Goal: Information Seeking & Learning: Find specific fact

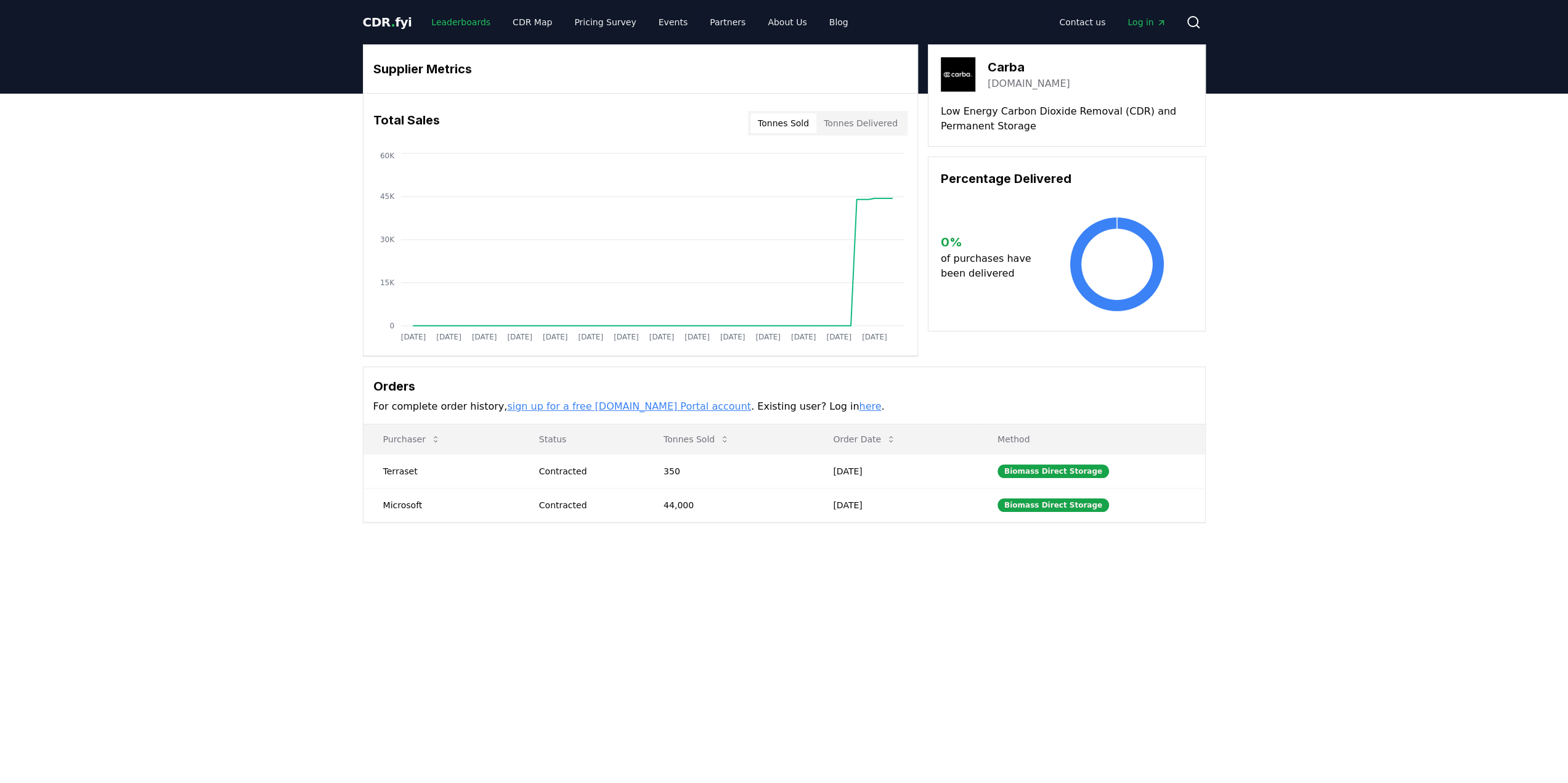
click at [456, 19] on link "Leaderboards" at bounding box center [461, 22] width 79 height 22
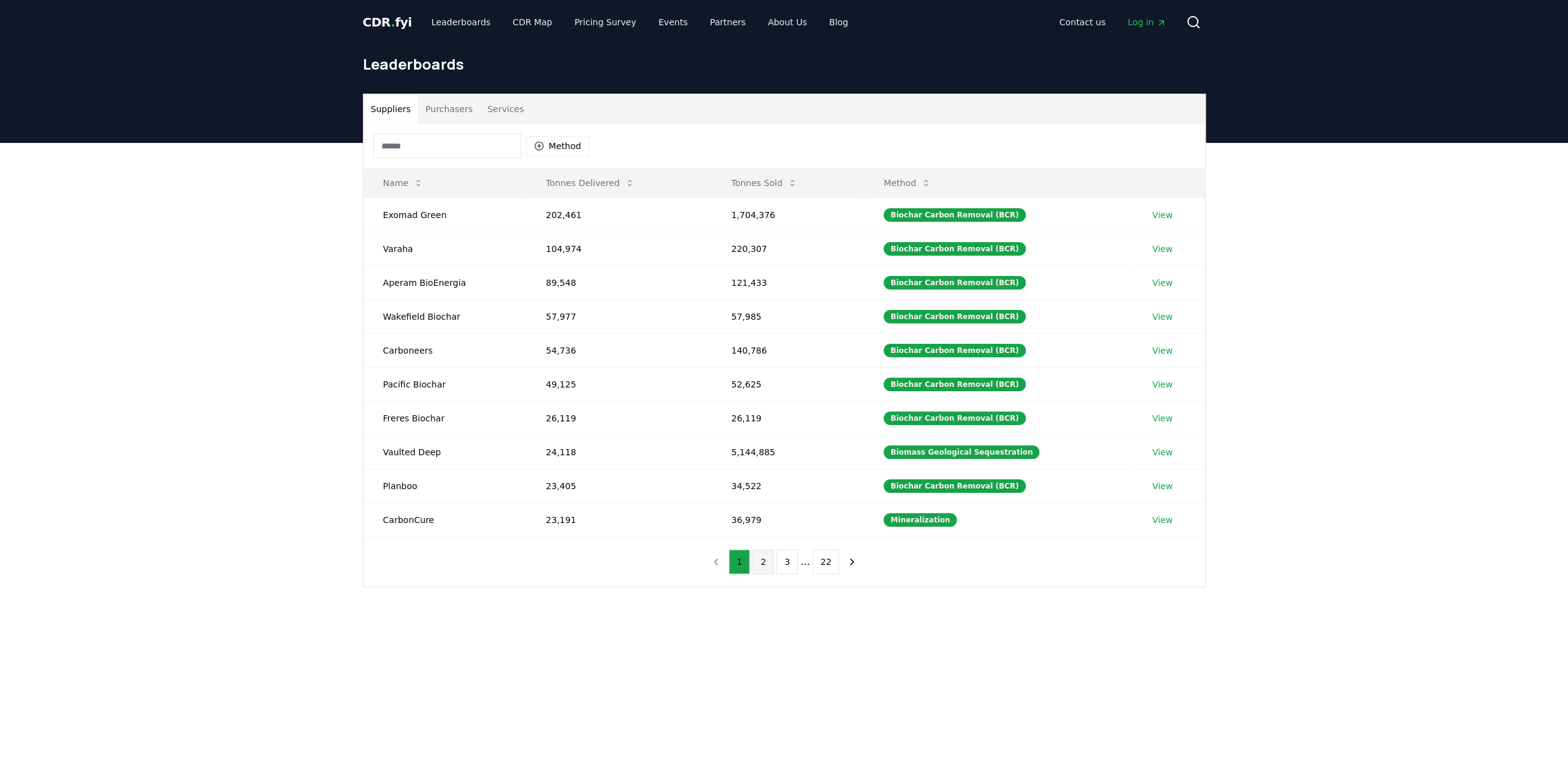
click at [769, 559] on button "2" at bounding box center [763, 562] width 22 height 24
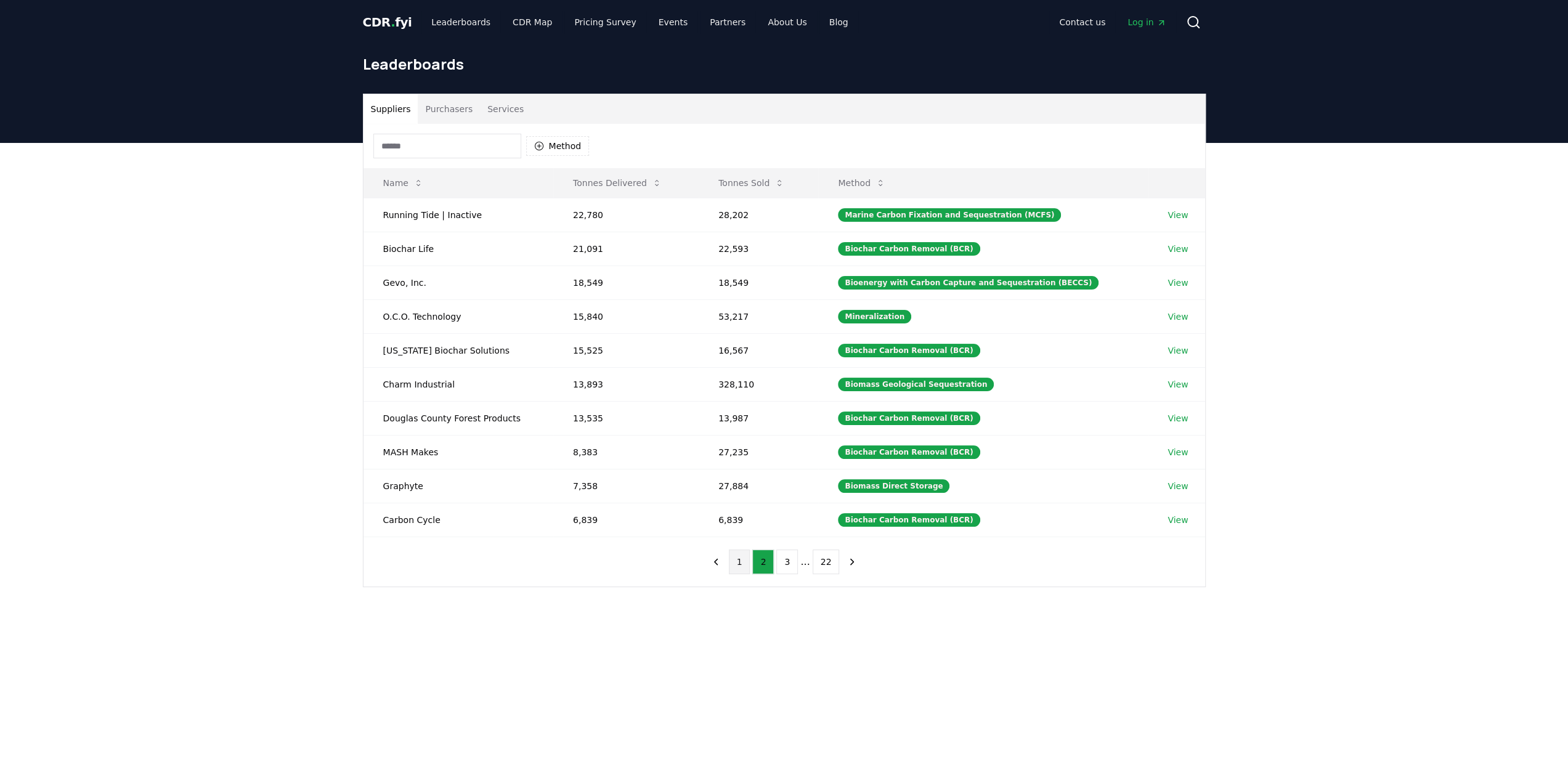
click at [733, 555] on button "1" at bounding box center [739, 562] width 22 height 24
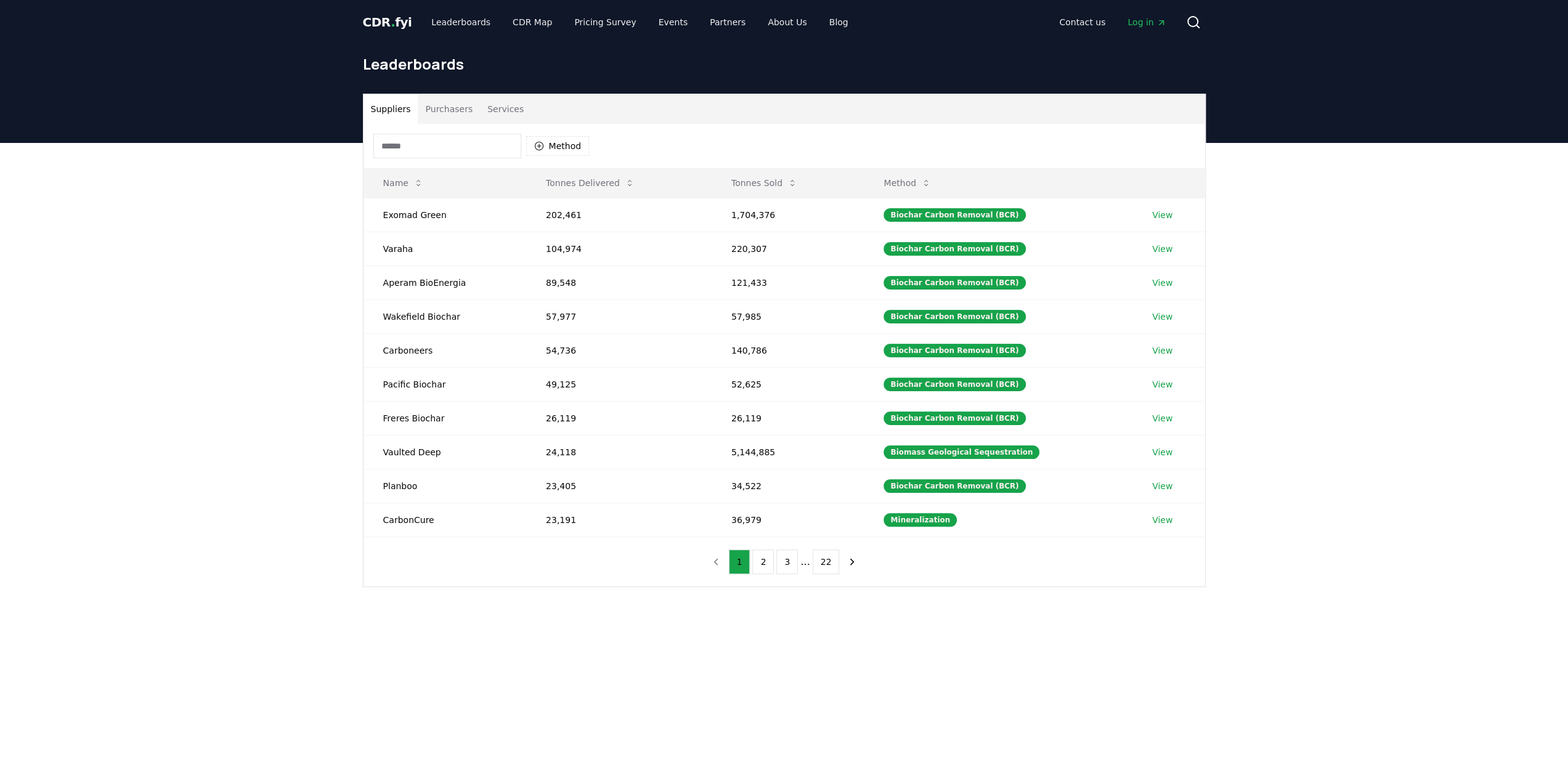
click at [433, 136] on input at bounding box center [447, 146] width 148 height 24
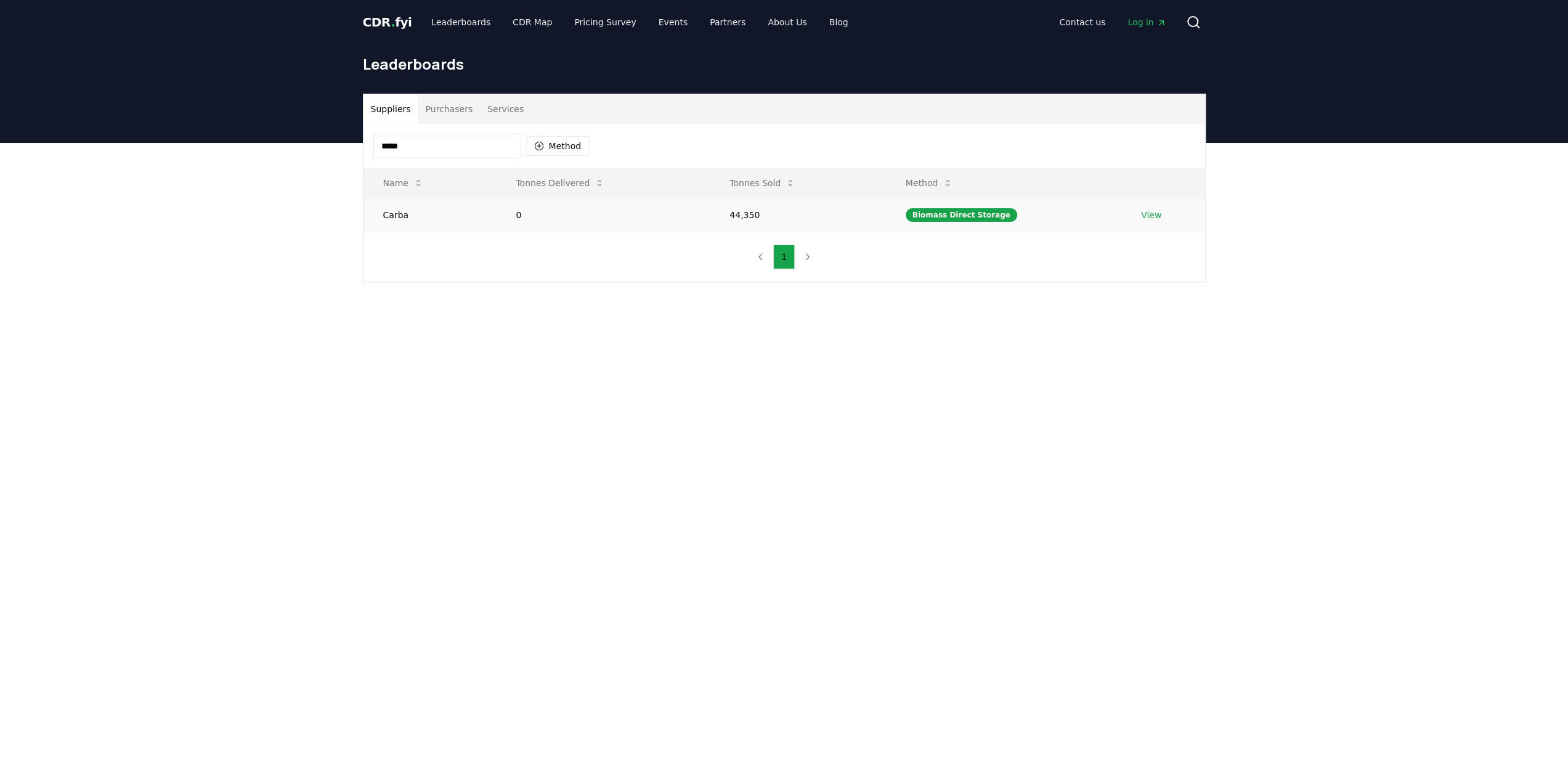
type input "*****"
click at [742, 211] on td "44,350" at bounding box center [797, 215] width 176 height 34
click at [1148, 214] on link "View" at bounding box center [1151, 215] width 20 height 12
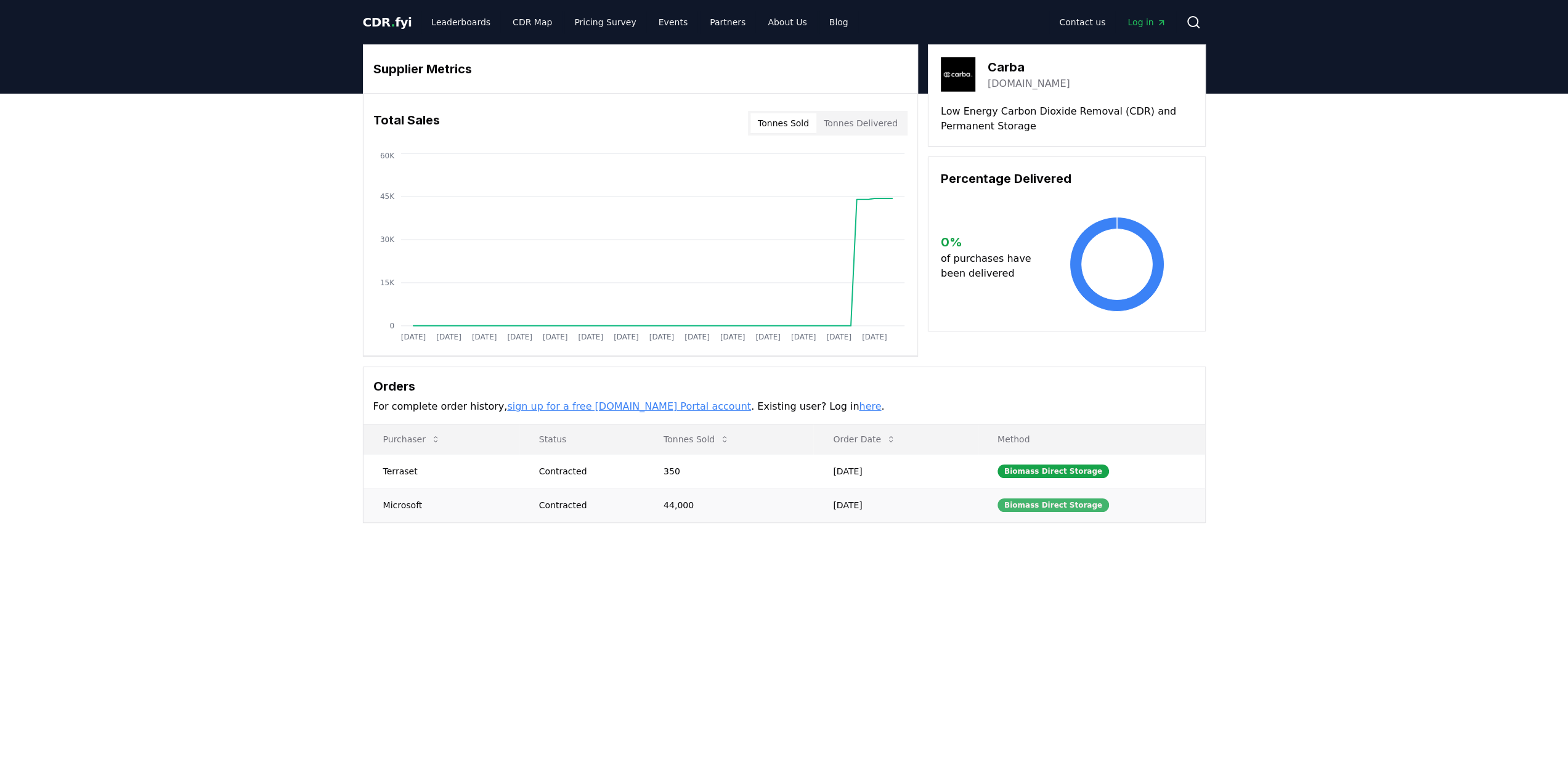
click at [1050, 500] on div "Biomass Direct Storage" at bounding box center [1053, 505] width 111 height 14
drag, startPoint x: 385, startPoint y: 501, endPoint x: 526, endPoint y: 506, distance: 141.1
click at [385, 502] on td "Microsoft" at bounding box center [441, 505] width 156 height 34
click at [813, 503] on td "44,000" at bounding box center [728, 505] width 169 height 34
click at [739, 631] on main "Supplier Metrics Total Sales Tonnes Sold Tonnes Delivered Jan 2019 Jul 2019 Jan…" at bounding box center [784, 484] width 1568 height 783
